Goal: Task Accomplishment & Management: Manage account settings

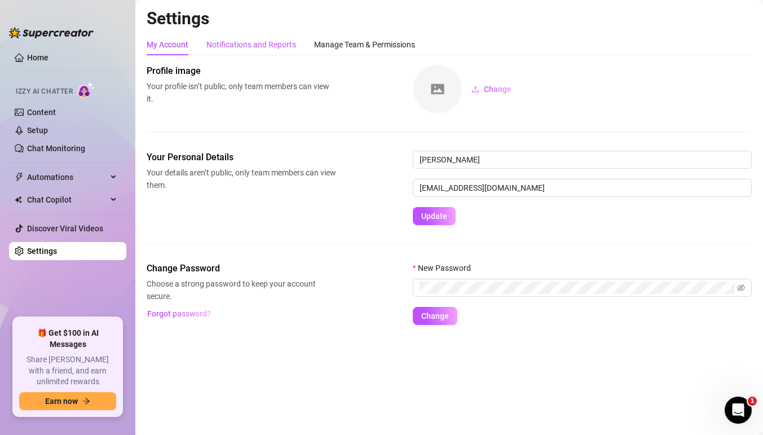
click at [262, 50] on div "Notifications and Reports" at bounding box center [251, 44] width 90 height 12
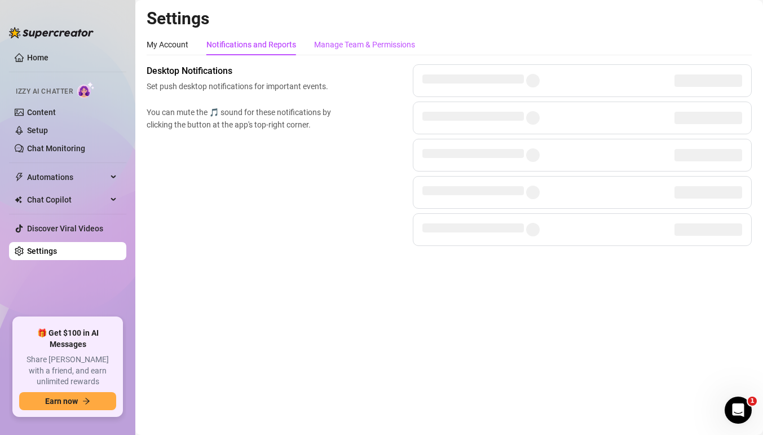
click at [324, 45] on div "Manage Team & Permissions" at bounding box center [364, 44] width 101 height 12
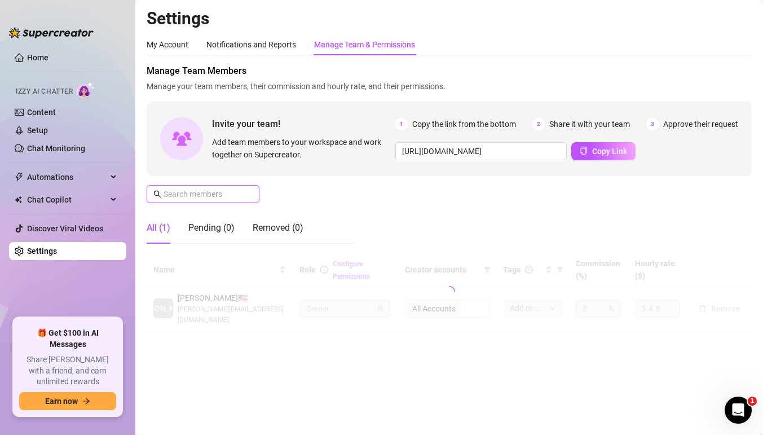
click at [206, 191] on input "text" at bounding box center [204, 194] width 80 height 12
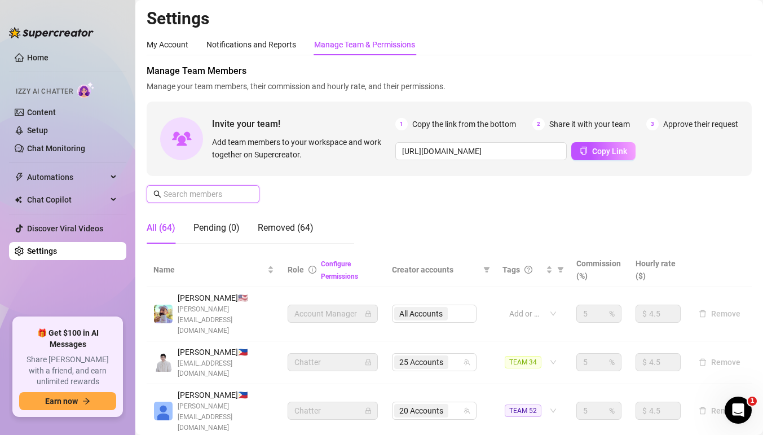
click at [206, 191] on input "text" at bounding box center [204, 194] width 80 height 12
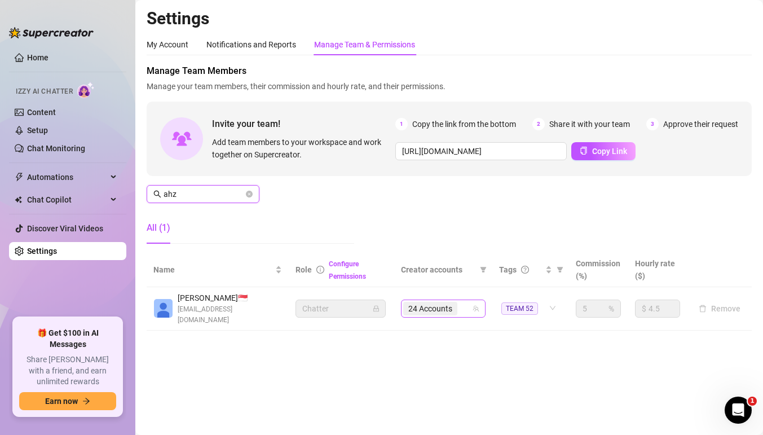
click at [456, 303] on span "24 Accounts" at bounding box center [430, 309] width 54 height 14
type input "ahz"
click at [468, 307] on div "24 Accounts" at bounding box center [437, 309] width 68 height 16
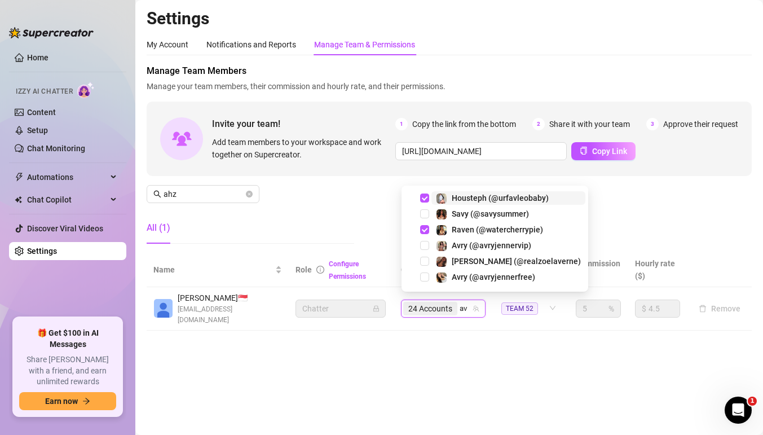
type input "avr"
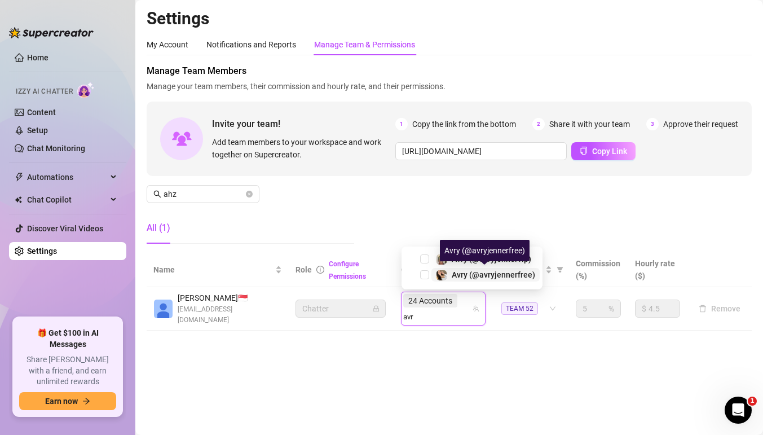
click at [464, 278] on span "Avry (@avryjennerfree)" at bounding box center [493, 274] width 83 height 9
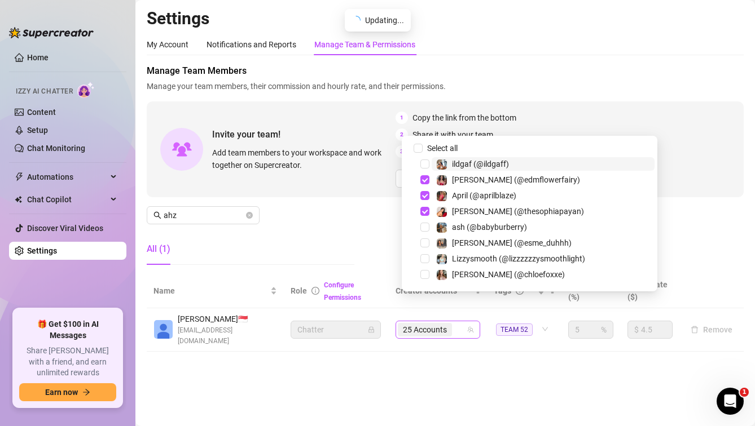
click at [466, 322] on div "25 Accounts" at bounding box center [432, 330] width 68 height 16
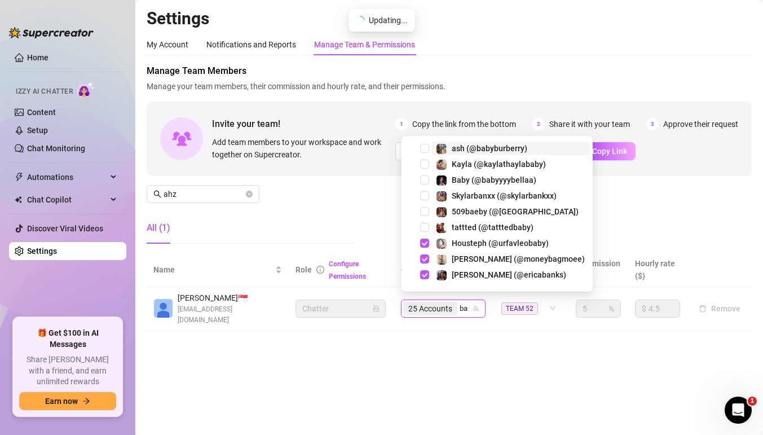
type input "bab"
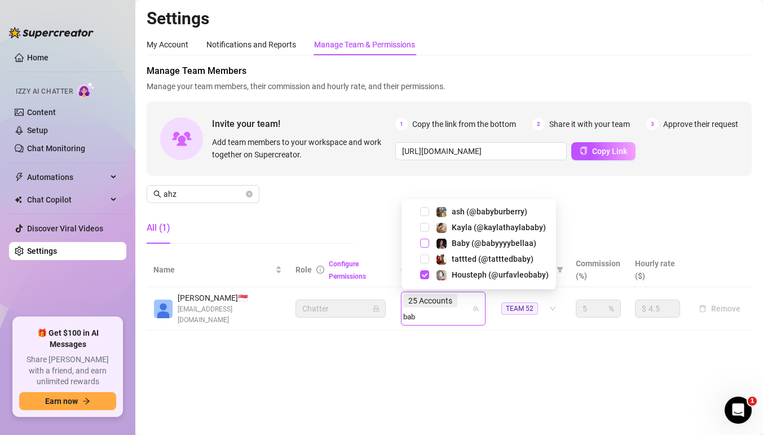
click at [426, 243] on span "Select tree node" at bounding box center [424, 243] width 9 height 9
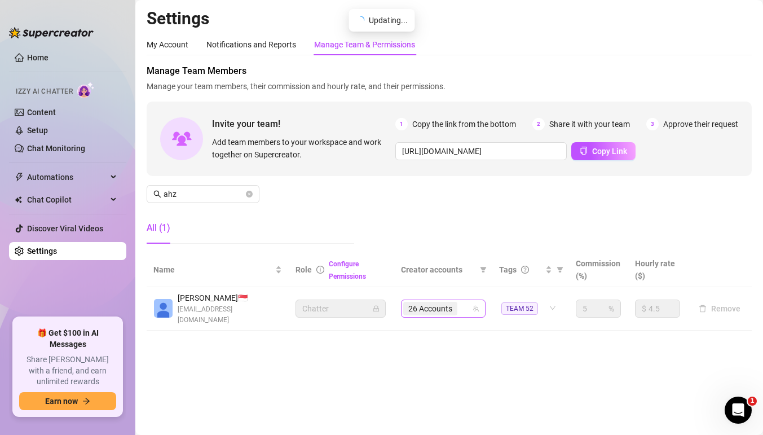
click at [469, 301] on div "26 Accounts" at bounding box center [437, 309] width 68 height 16
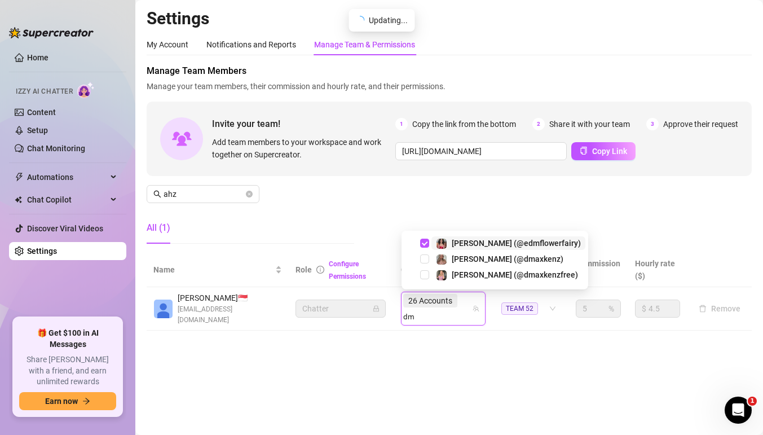
type input "dma"
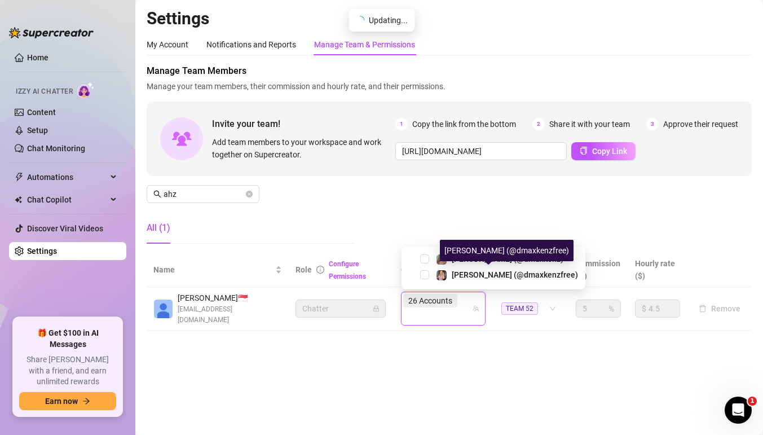
click at [469, 261] on div "[PERSON_NAME] (@dmaxkenzfree)" at bounding box center [507, 250] width 134 height 21
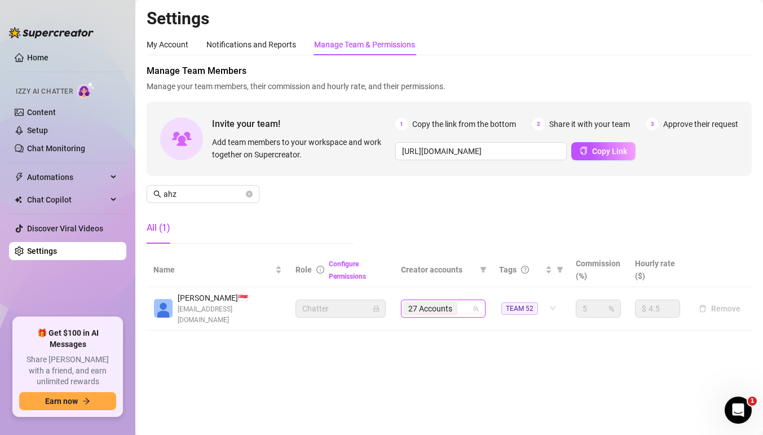
click at [465, 301] on div "27 Accounts" at bounding box center [437, 309] width 68 height 16
type input "dmax"
click at [462, 303] on div "27 Accounts dmax" at bounding box center [437, 309] width 68 height 16
type input "dma"
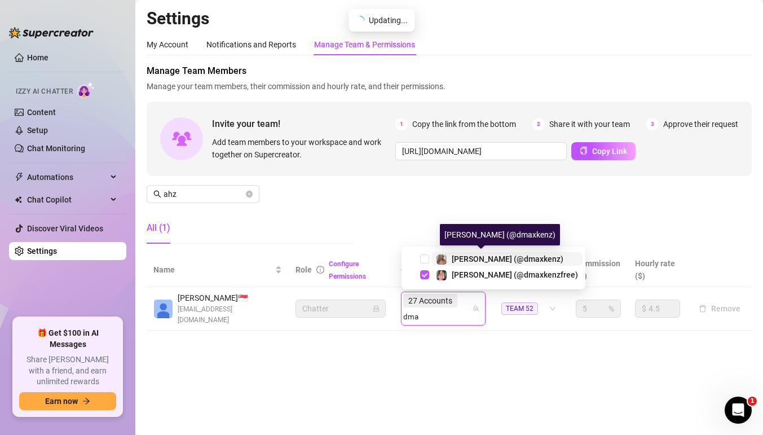
click at [464, 262] on span "[PERSON_NAME] (@dmaxkenz)" at bounding box center [508, 258] width 112 height 9
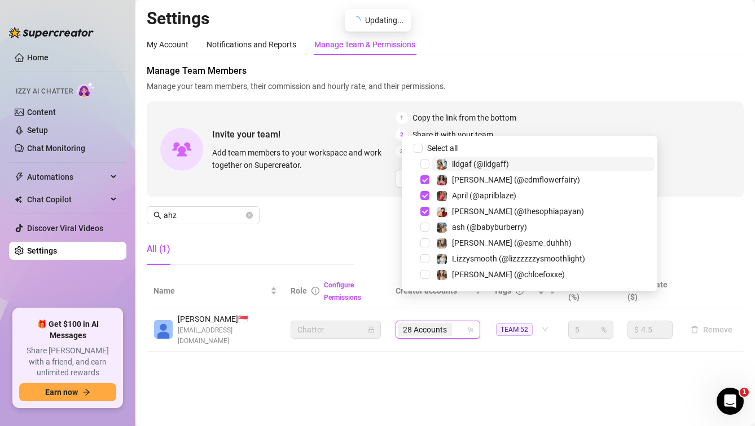
click at [456, 323] on input "search" at bounding box center [455, 330] width 2 height 14
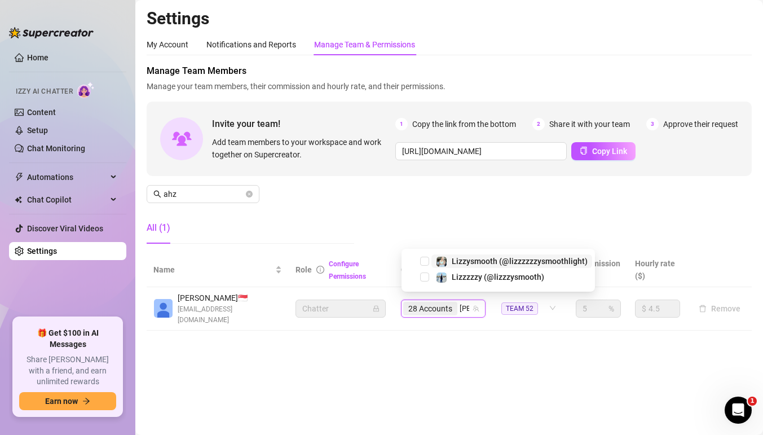
type input "lizz"
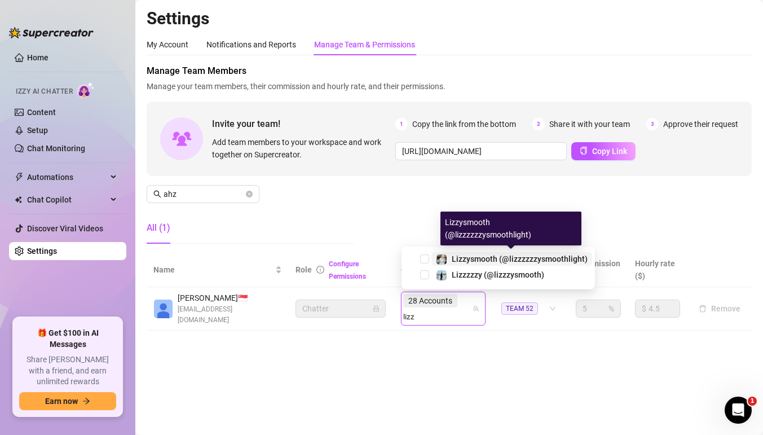
click at [478, 260] on span "Lizzysmooth (@lizzzzzzysmoothlight)" at bounding box center [520, 258] width 136 height 9
click at [470, 304] on div "28 Accounts lizz" at bounding box center [437, 309] width 68 height 32
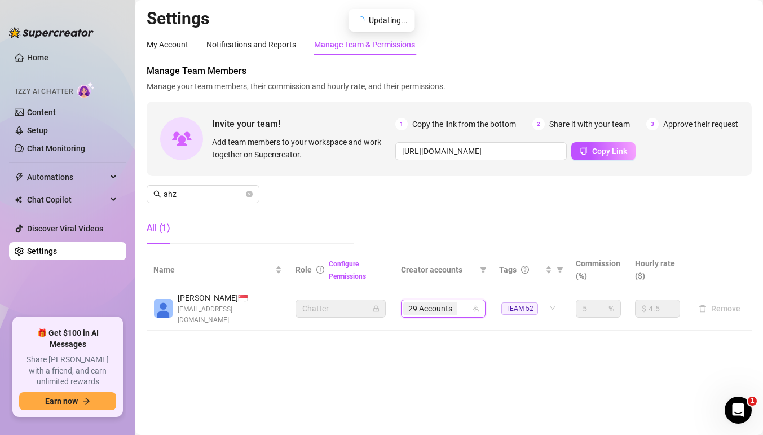
click at [470, 304] on div "29 Accounts" at bounding box center [437, 309] width 68 height 16
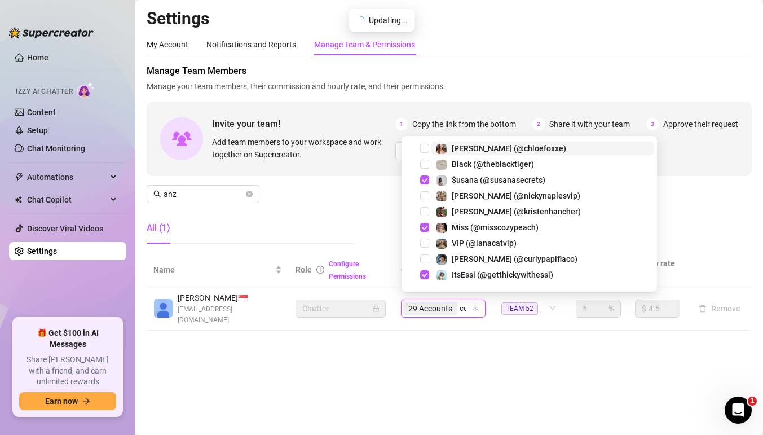
type input "cod"
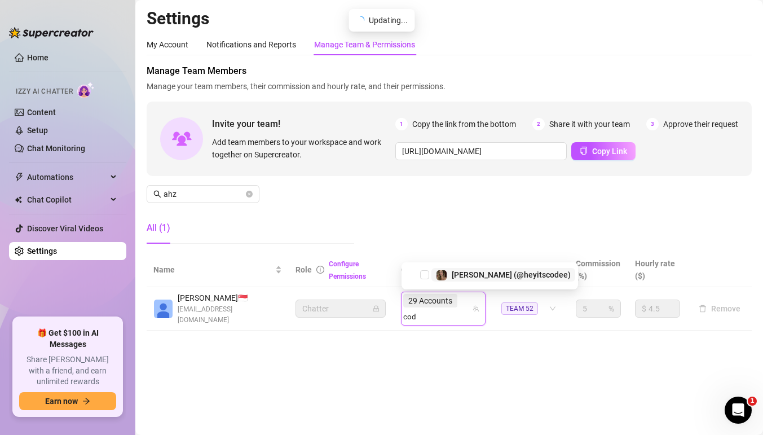
click at [450, 272] on div "[PERSON_NAME] (@heyitscodee)" at bounding box center [503, 275] width 135 height 14
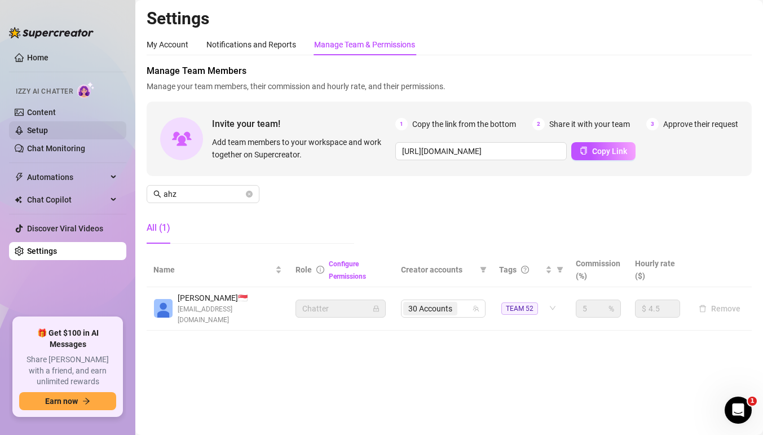
click at [48, 126] on link "Setup" at bounding box center [37, 130] width 21 height 9
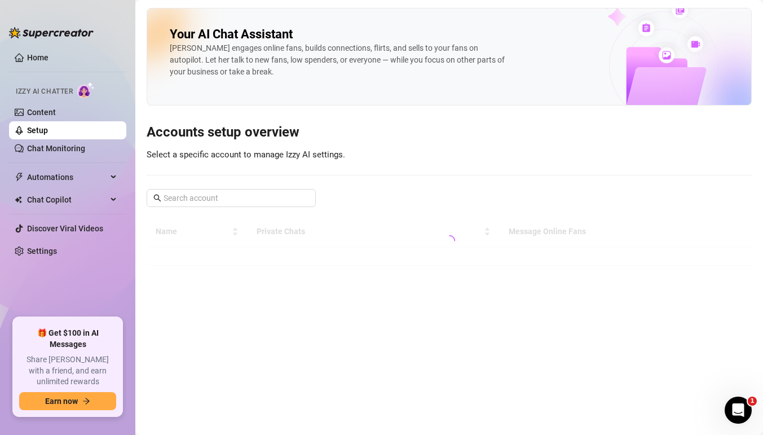
click at [48, 130] on link "Setup" at bounding box center [37, 130] width 21 height 9
click at [240, 191] on span at bounding box center [231, 198] width 169 height 18
click at [256, 197] on input "text" at bounding box center [232, 198] width 137 height 12
type input "kenz"
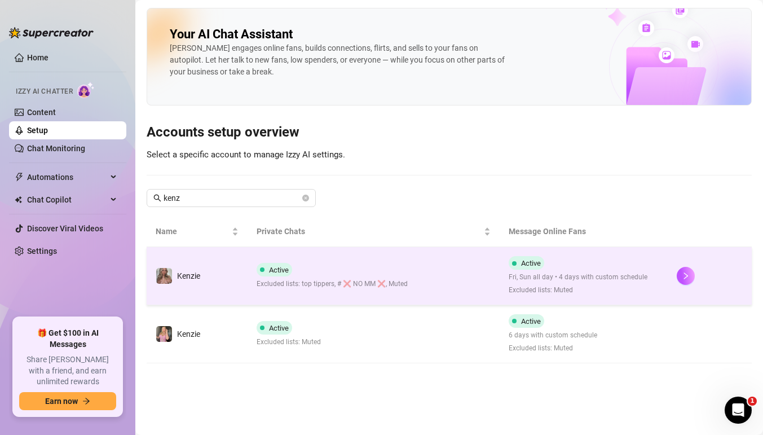
click at [695, 270] on div at bounding box center [710, 276] width 66 height 18
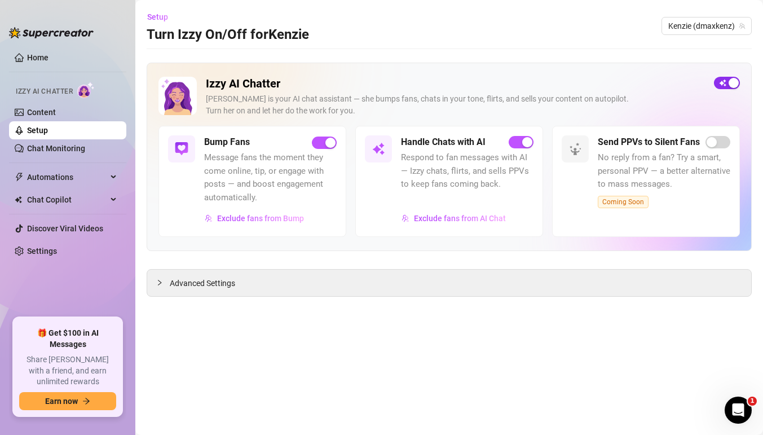
click at [729, 81] on div "button" at bounding box center [734, 83] width 10 height 10
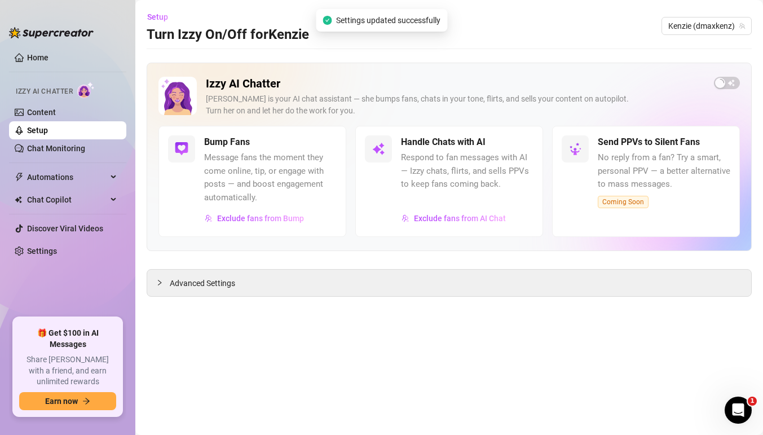
click at [48, 130] on link "Setup" at bounding box center [37, 130] width 21 height 9
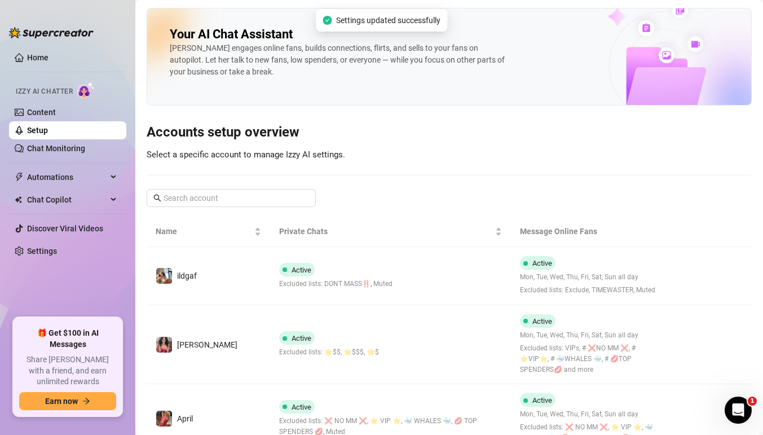
click at [227, 203] on input "text" at bounding box center [232, 198] width 137 height 12
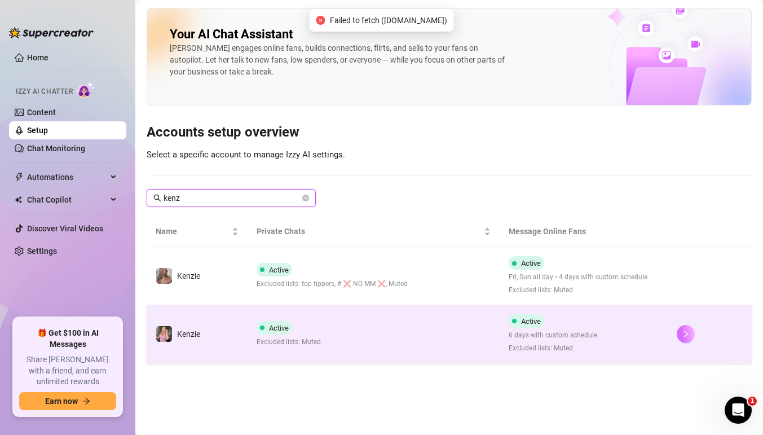
type input "kenz"
click at [684, 333] on icon "right" at bounding box center [686, 334] width 8 height 8
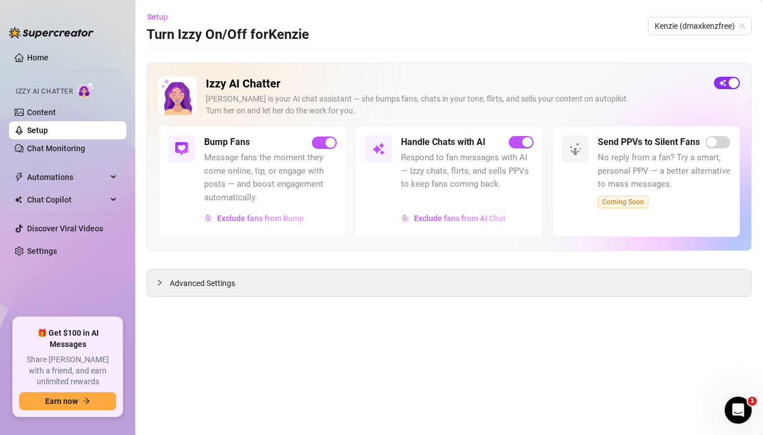
click at [718, 82] on span "button" at bounding box center [727, 83] width 26 height 12
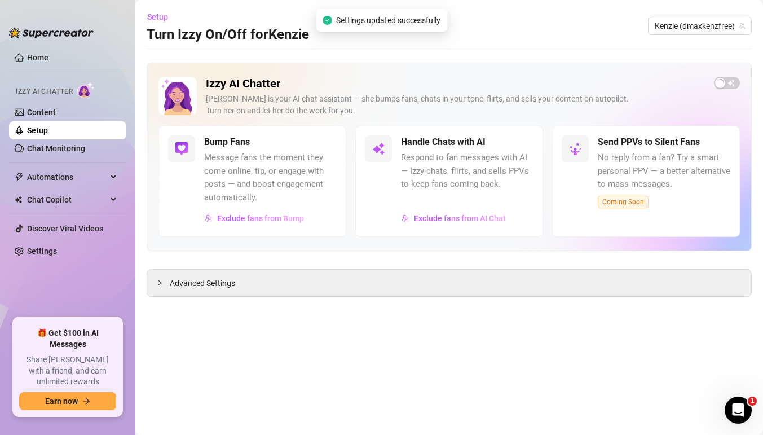
click at [48, 134] on link "Setup" at bounding box center [37, 130] width 21 height 9
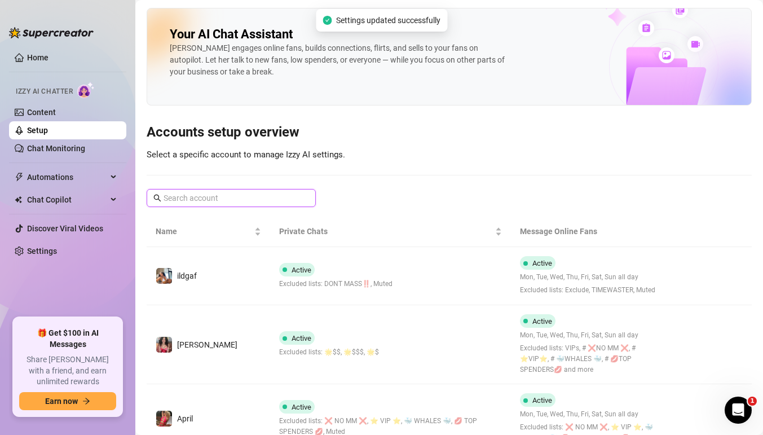
click at [239, 192] on input "text" at bounding box center [232, 198] width 137 height 12
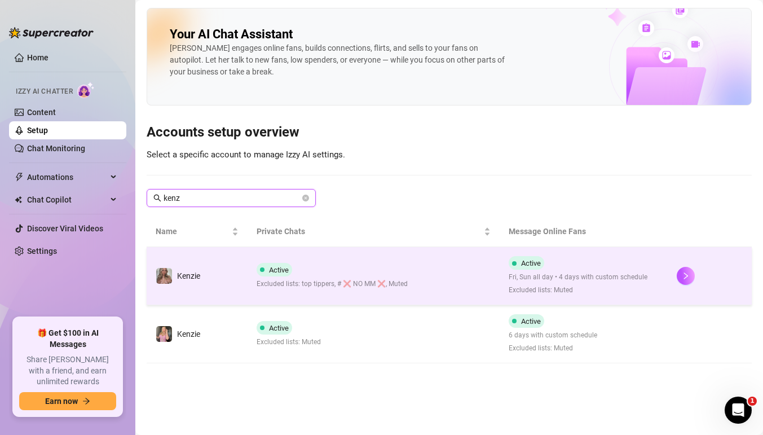
type input "kenz"
click at [665, 270] on td "Active Fri, Sun all day • 4 days with custom schedule Excluded lists: Muted" at bounding box center [584, 276] width 168 height 58
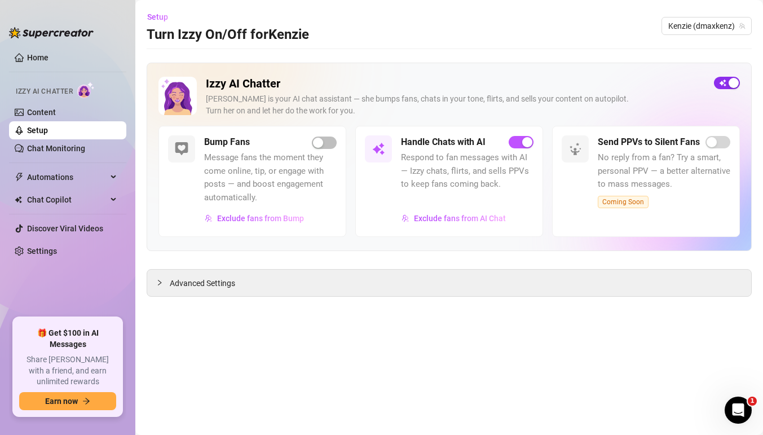
click at [726, 83] on span "button" at bounding box center [727, 83] width 26 height 12
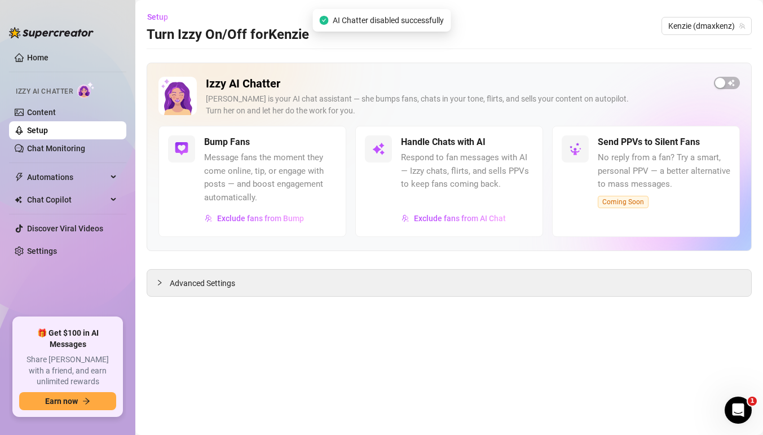
click at [48, 133] on link "Setup" at bounding box center [37, 130] width 21 height 9
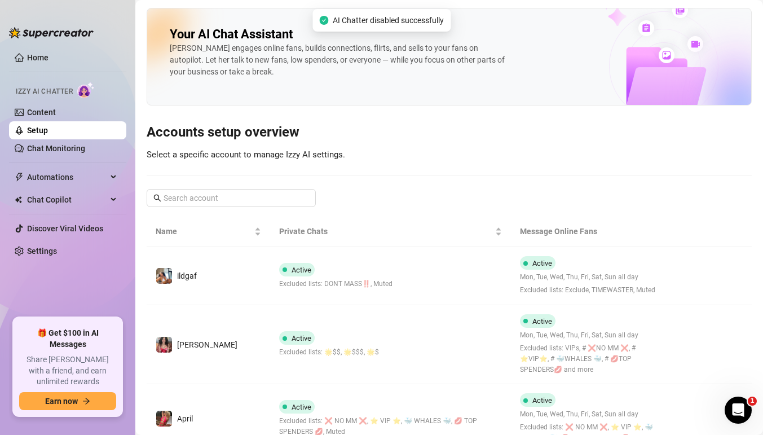
click at [48, 133] on link "Setup" at bounding box center [37, 130] width 21 height 9
click at [230, 205] on span at bounding box center [231, 198] width 169 height 18
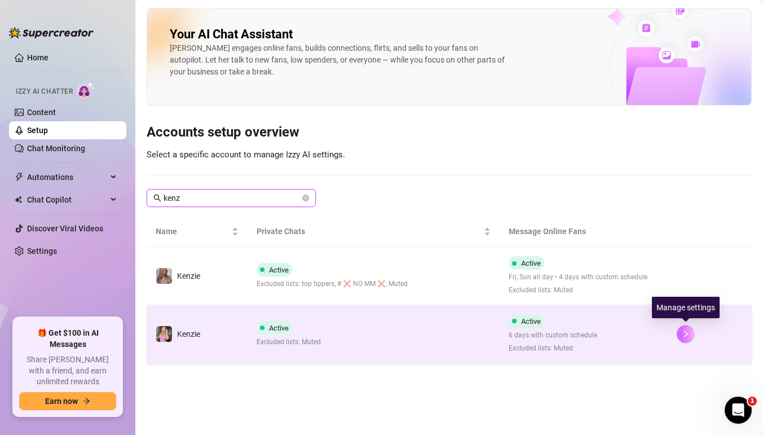
type input "kenz"
click at [689, 333] on icon "right" at bounding box center [686, 334] width 8 height 8
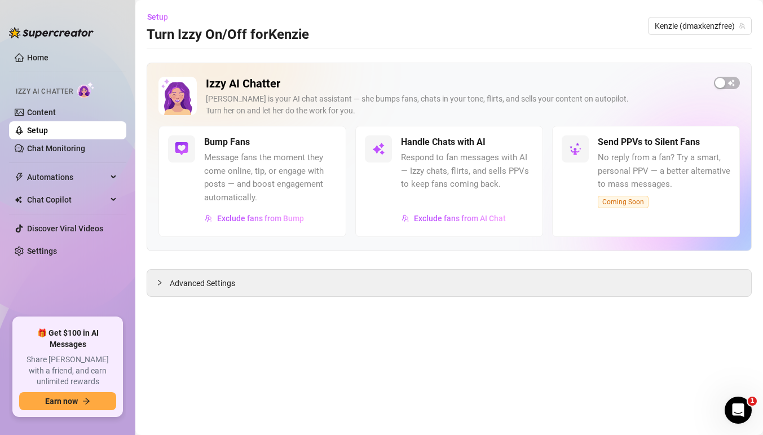
click at [48, 129] on link "Setup" at bounding box center [37, 130] width 21 height 9
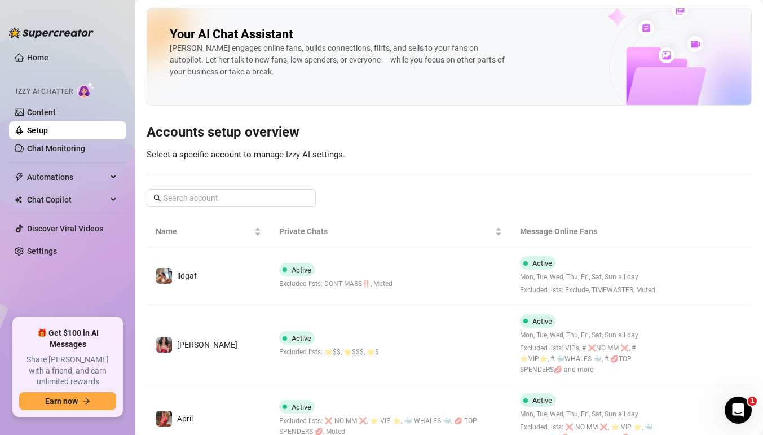
click at [270, 200] on input "text" at bounding box center [232, 198] width 137 height 12
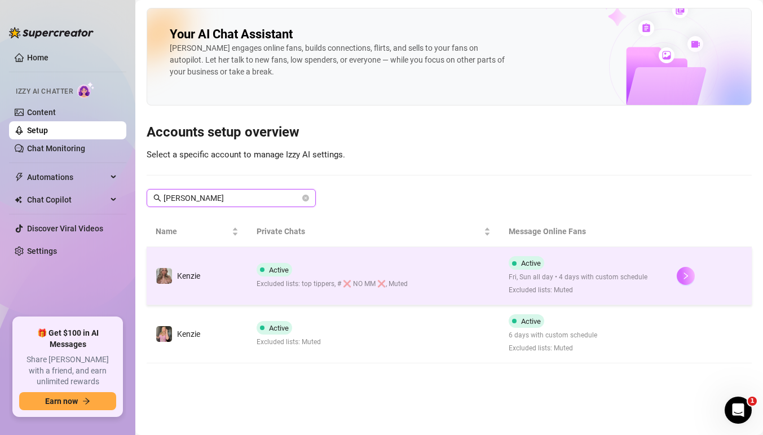
type input "[PERSON_NAME]"
click at [679, 274] on button "button" at bounding box center [686, 276] width 18 height 18
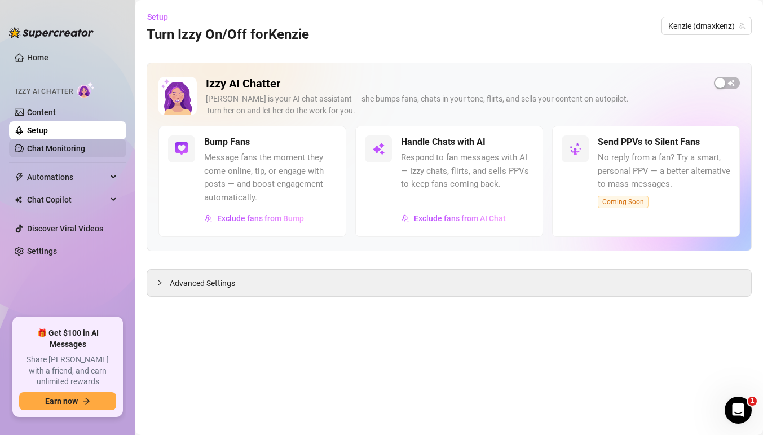
click at [55, 144] on link "Chat Monitoring" at bounding box center [56, 148] width 58 height 9
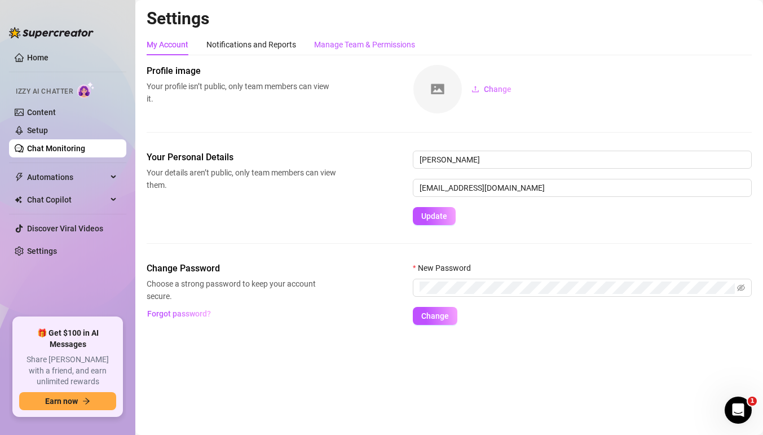
click at [377, 42] on div "Manage Team & Permissions" at bounding box center [364, 44] width 101 height 12
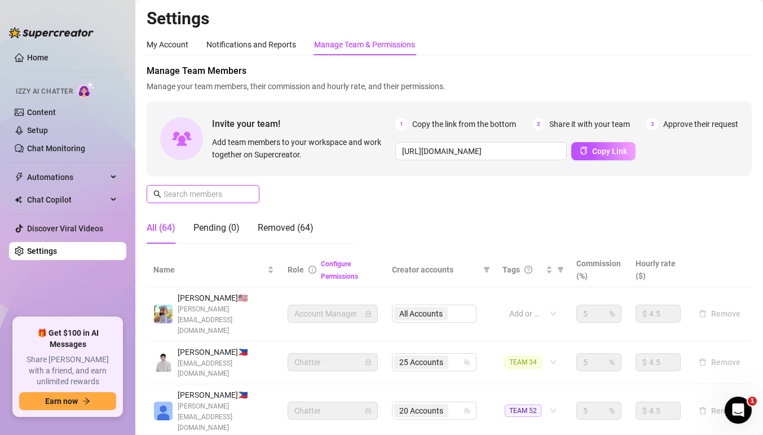
click at [241, 197] on input "text" at bounding box center [204, 194] width 80 height 12
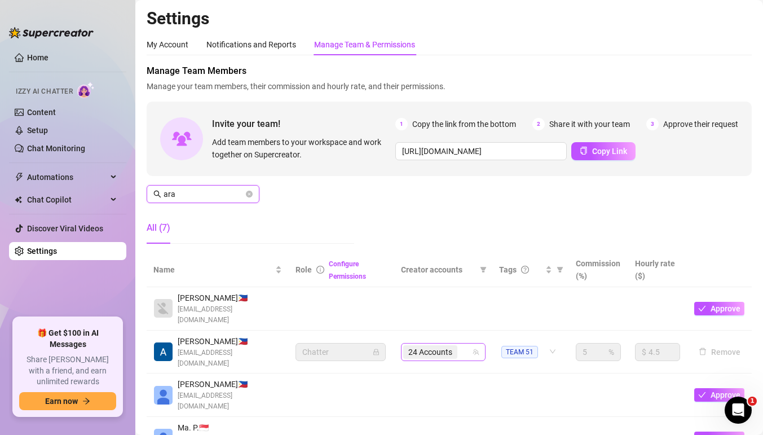
type input "ara"
click at [460, 345] on input "search" at bounding box center [461, 352] width 2 height 14
type input "susa"
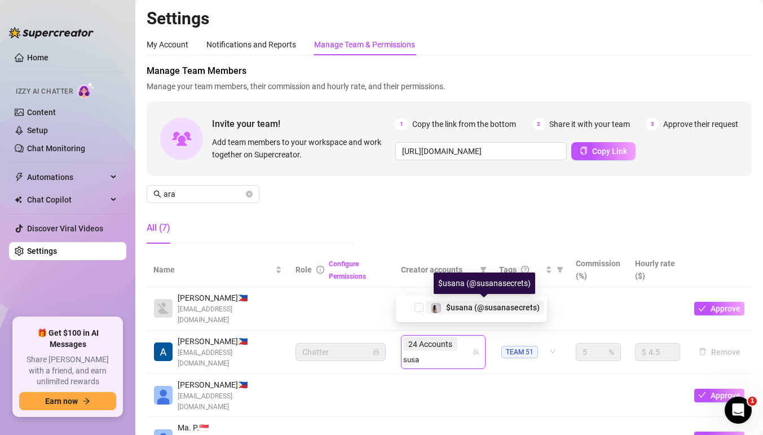
click at [455, 310] on span "$usana (@susanasecrets)" at bounding box center [493, 307] width 94 height 9
click at [460, 341] on div "24 Accounts susa" at bounding box center [437, 352] width 68 height 32
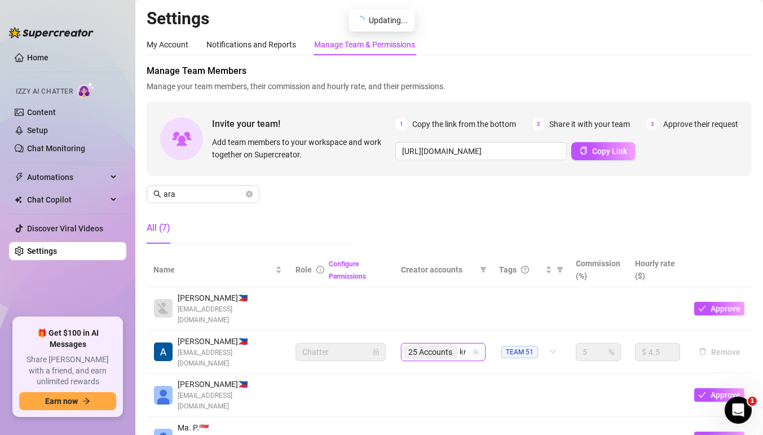
type input "kni"
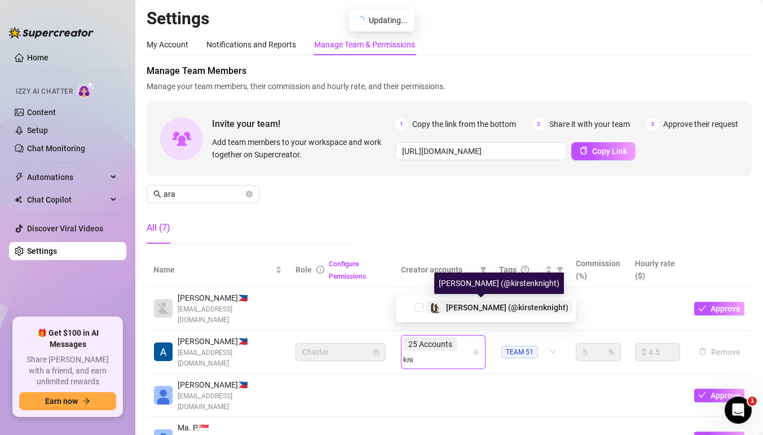
click at [464, 307] on span "[PERSON_NAME] (@kirstenknight)" at bounding box center [507, 307] width 122 height 9
click at [461, 337] on div "25 Accounts kni" at bounding box center [437, 352] width 68 height 32
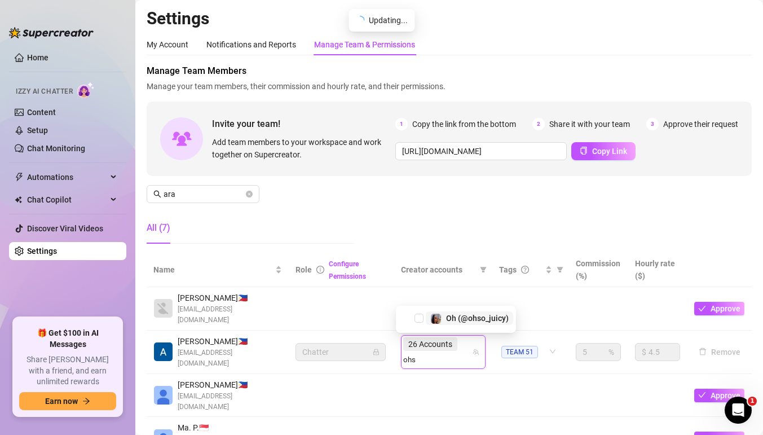
type input "ohso"
click at [457, 310] on span "Oh (@ohso_juicy)" at bounding box center [477, 307] width 63 height 9
